Goal: Transaction & Acquisition: Purchase product/service

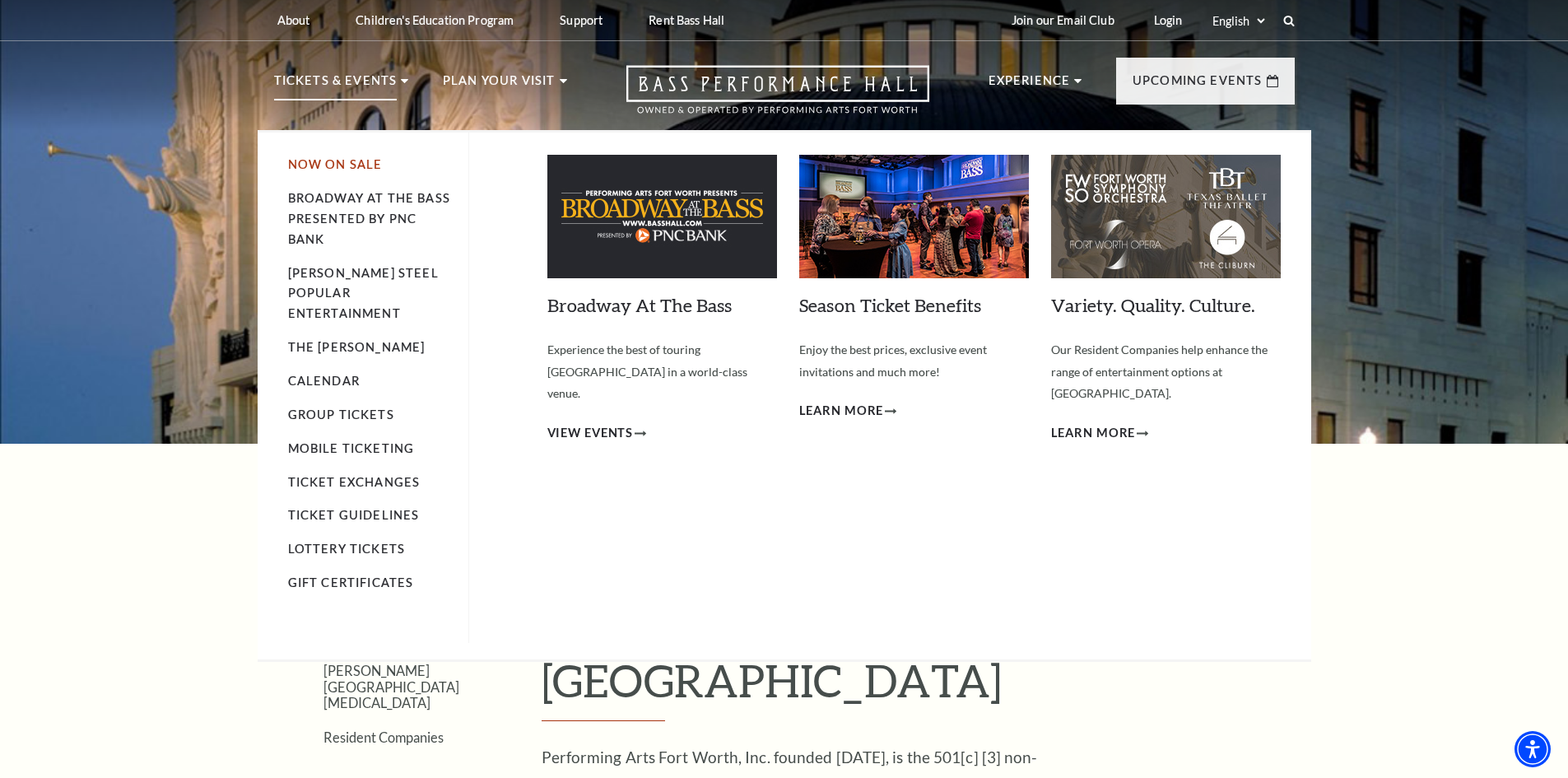
click at [337, 162] on link "Now On Sale" at bounding box center [335, 165] width 95 height 14
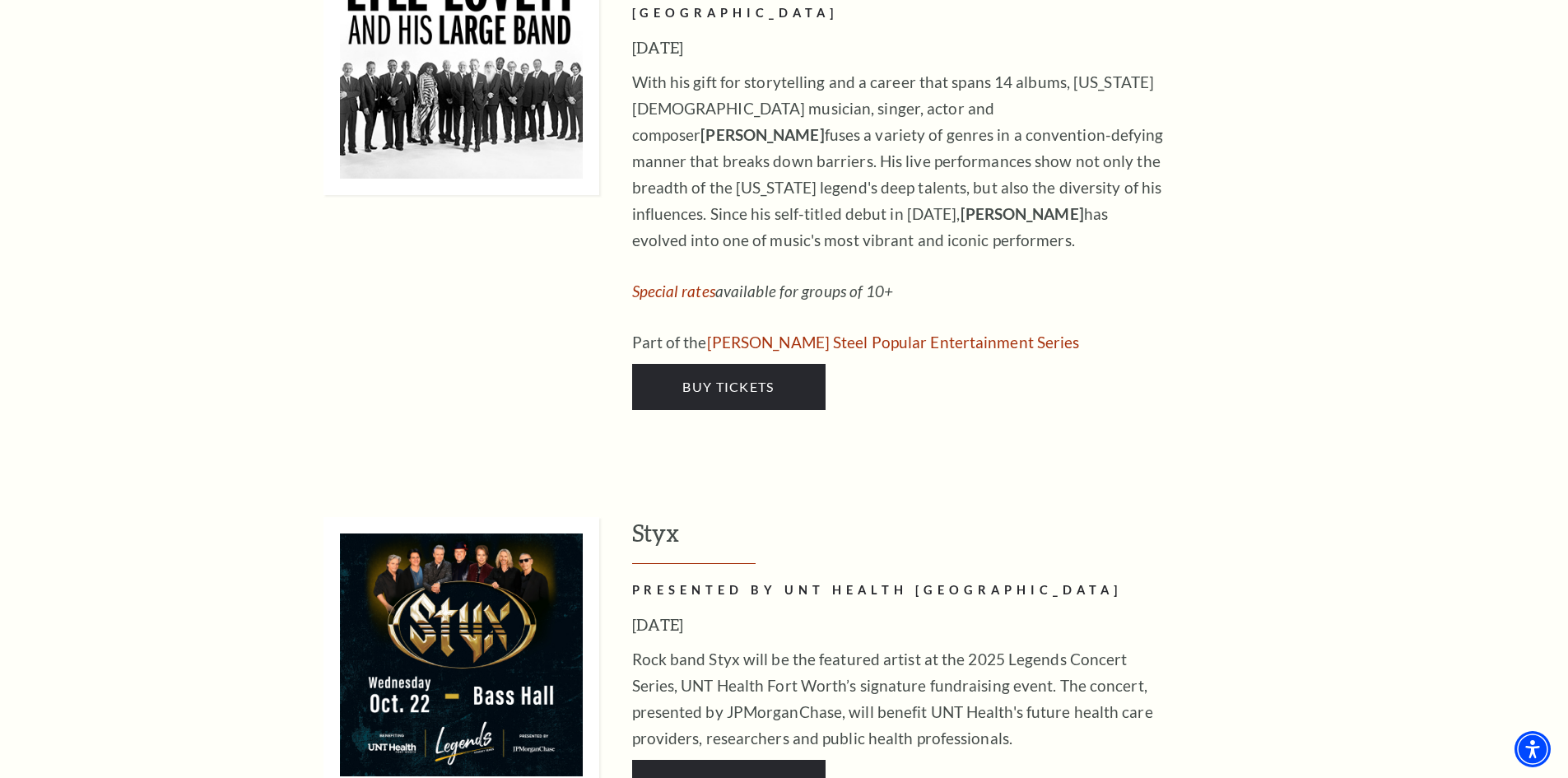
scroll to position [2605, 0]
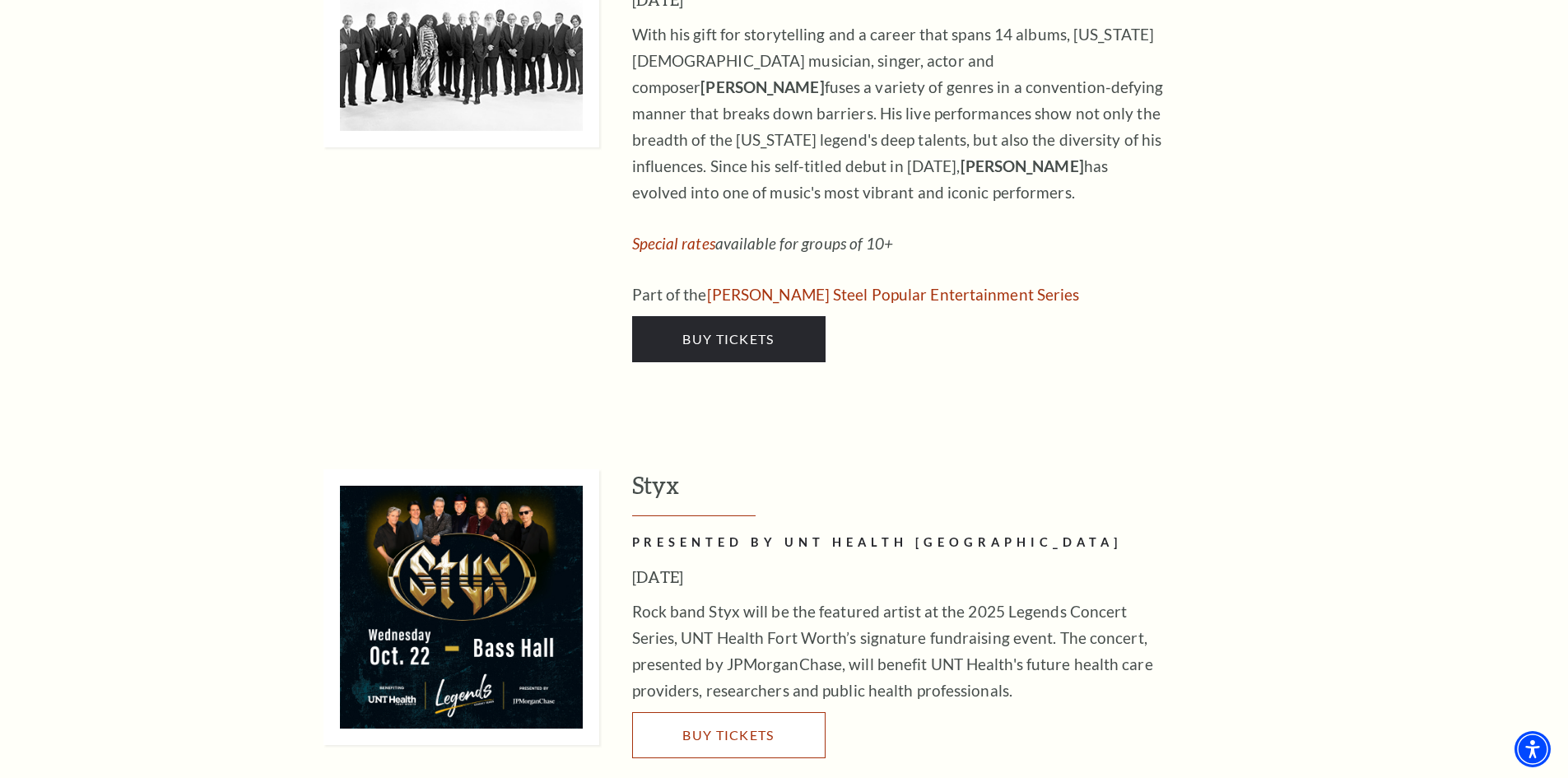
click at [780, 712] on link "Buy Tickets" at bounding box center [729, 735] width 194 height 46
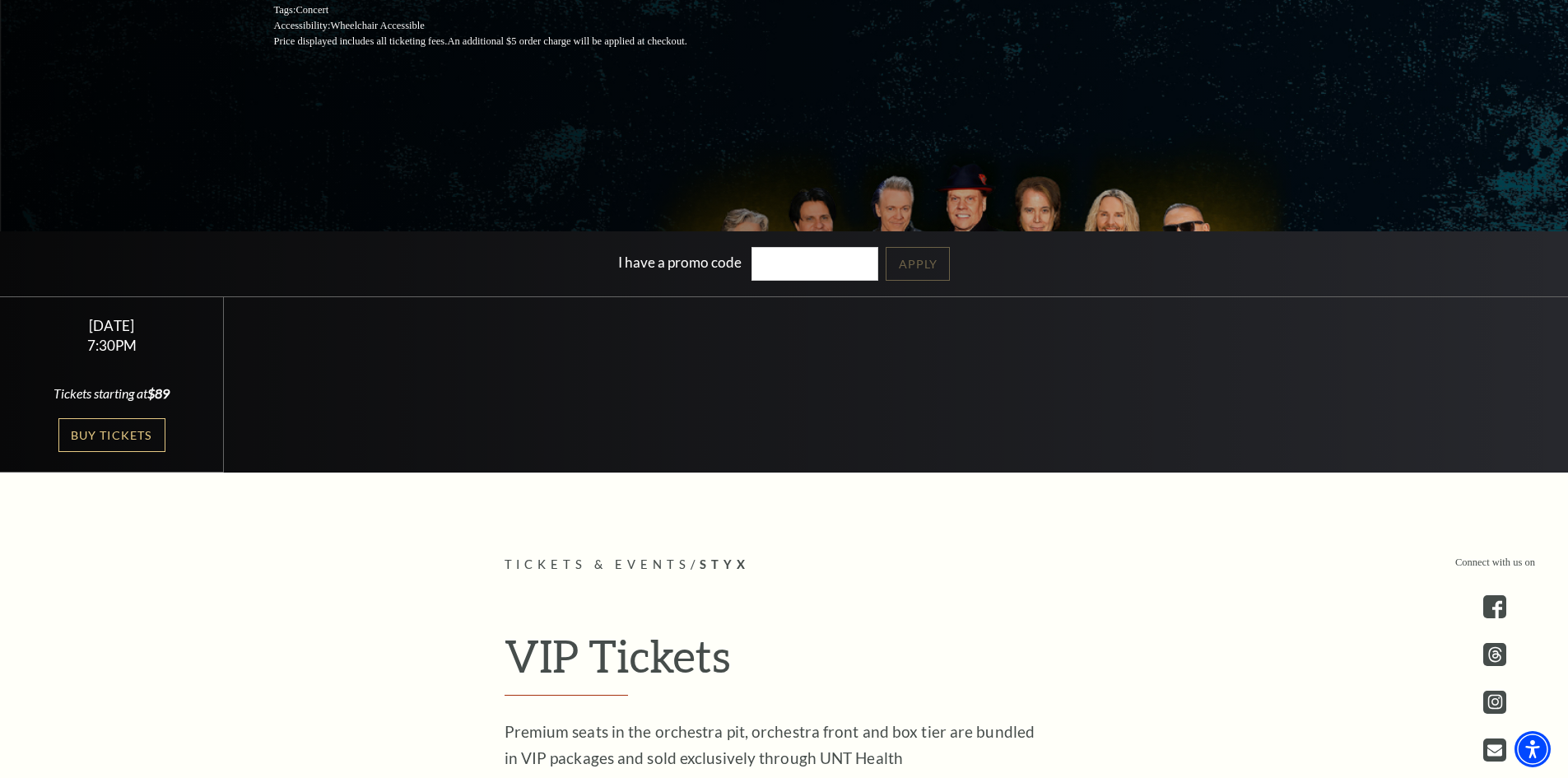
scroll to position [261, 0]
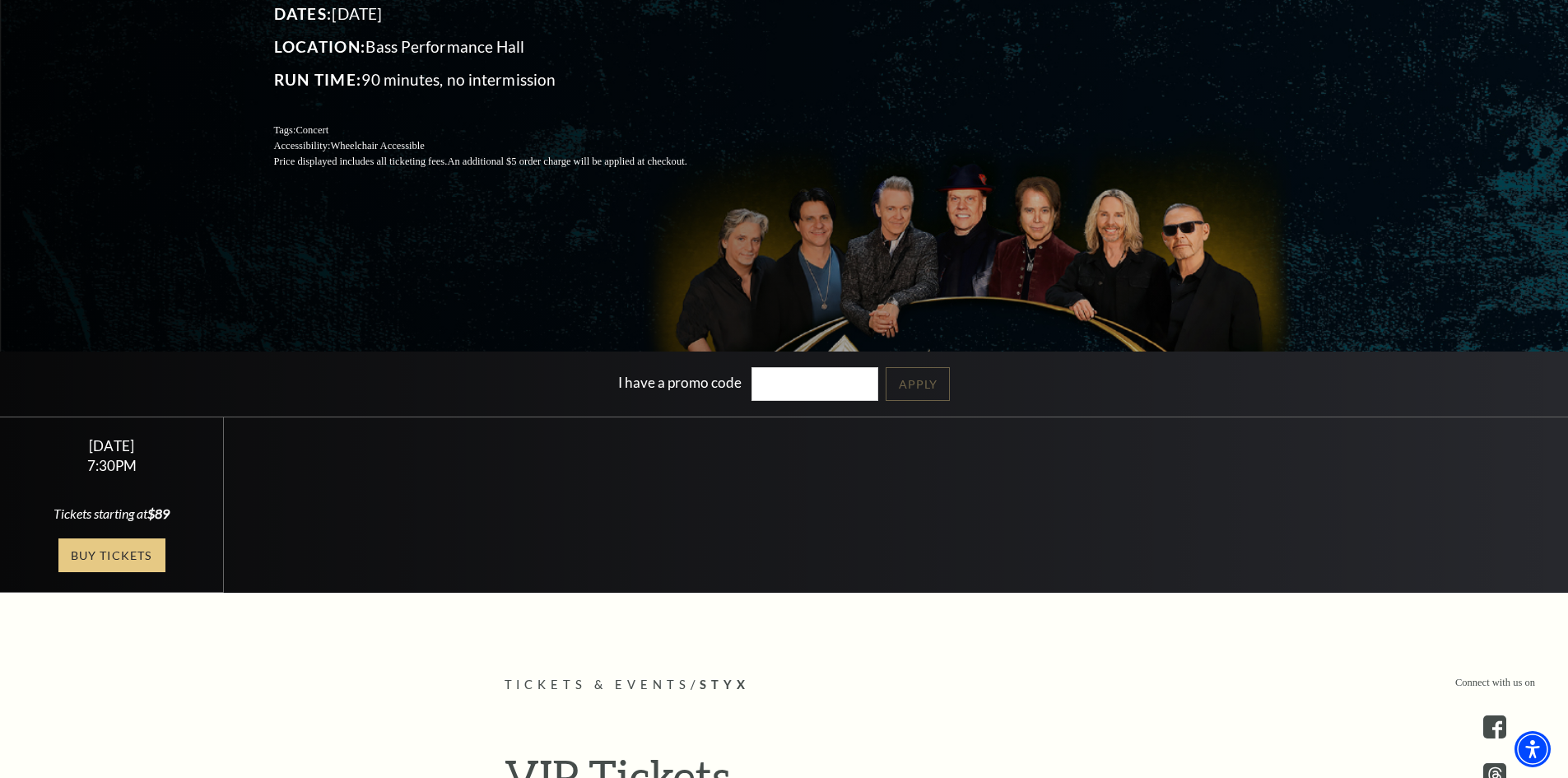
click at [137, 565] on link "Buy Tickets" at bounding box center [112, 555] width 107 height 33
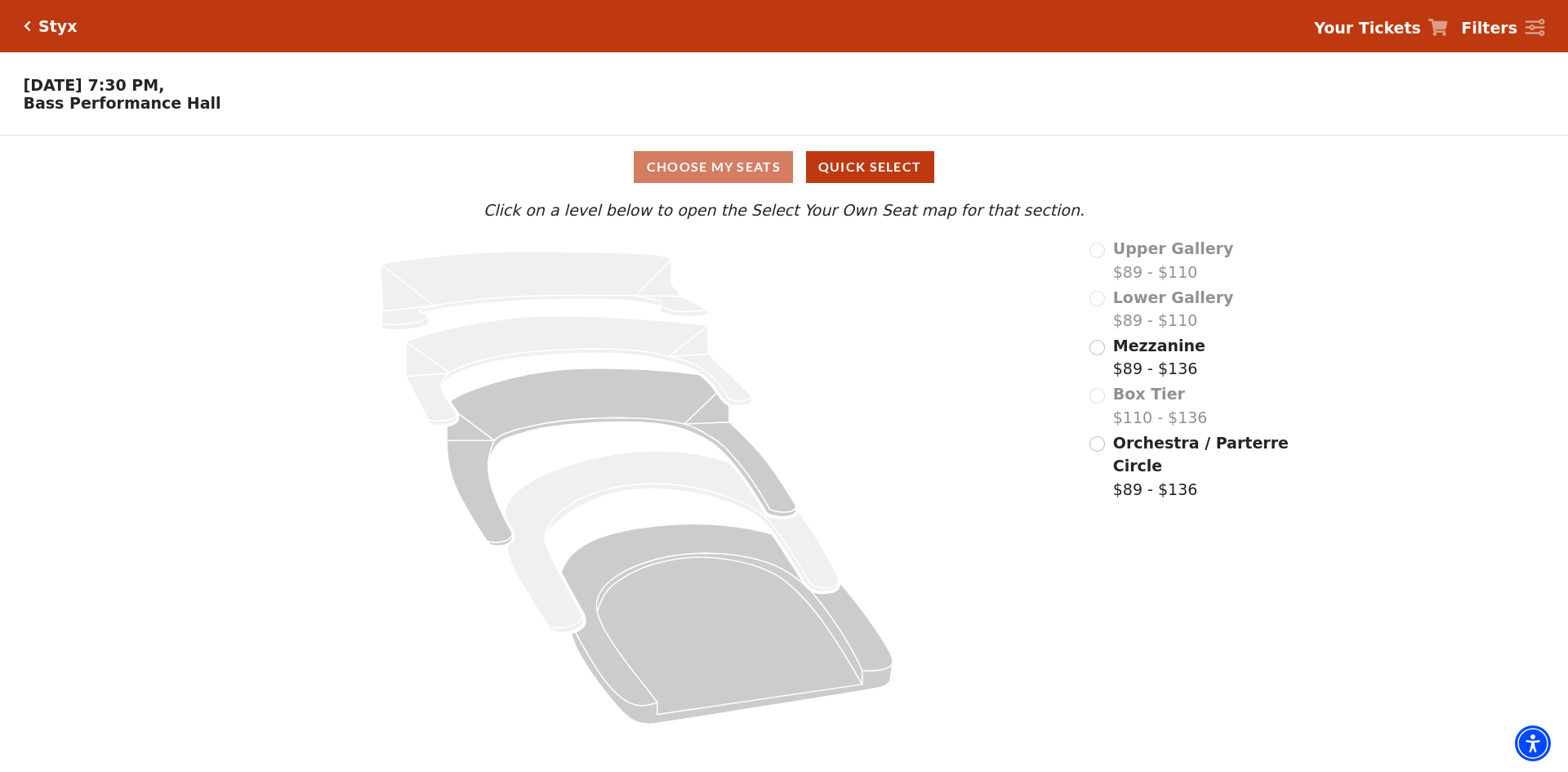
click at [1008, 443] on icon at bounding box center [637, 487] width 859 height 501
click at [1101, 451] on input "Orchestra / Parterre Circle$89 - $136\a" at bounding box center [1097, 444] width 16 height 16
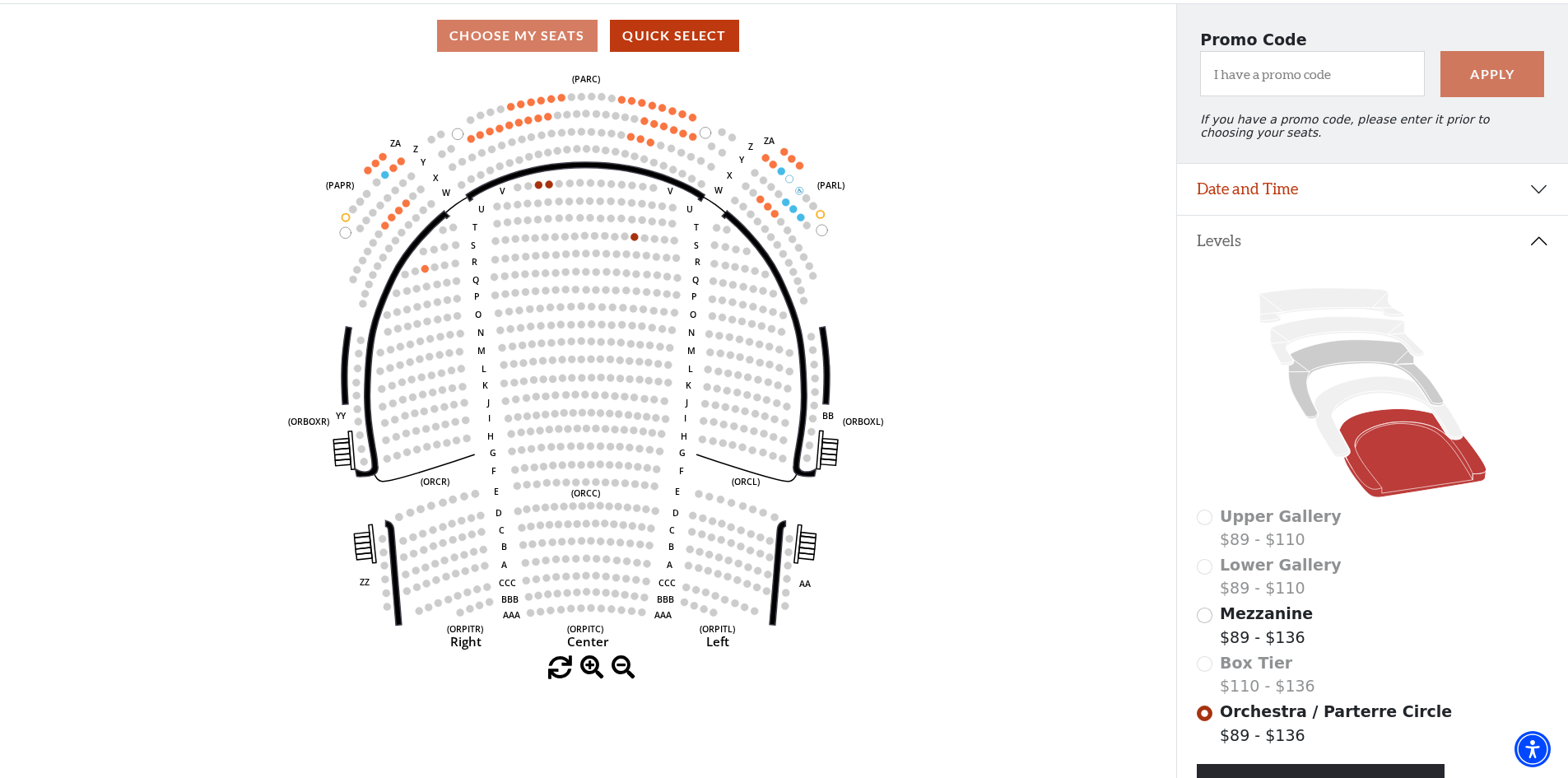
scroll to position [158, 0]
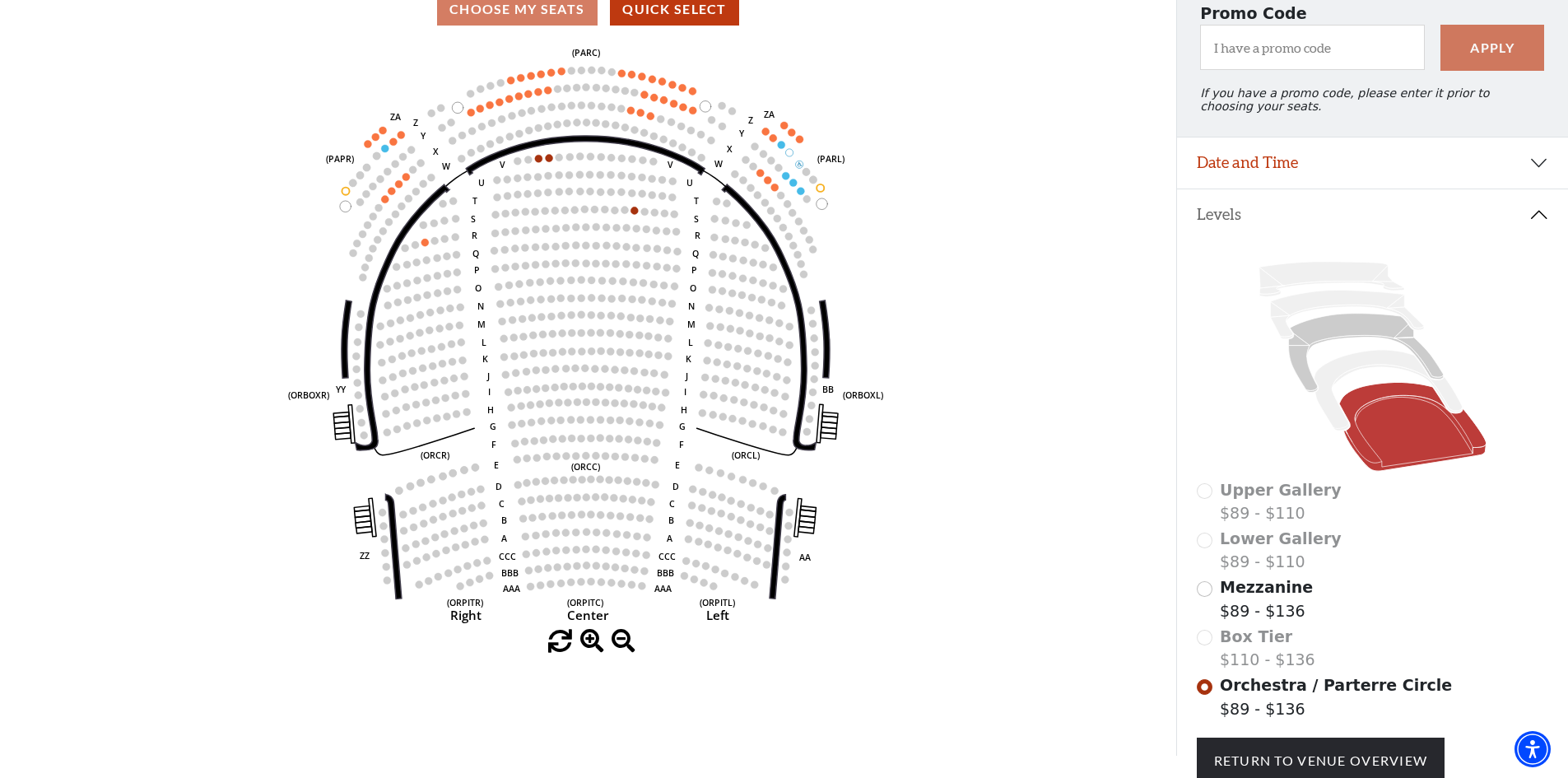
click at [987, 352] on icon "Left (ORPITL) Right (ORPITR) Center (ORPITC) ZZ AA YY BB ZA ZA (ORCL) (ORCR) (O…" at bounding box center [587, 335] width 1059 height 589
